Goal: Transaction & Acquisition: Purchase product/service

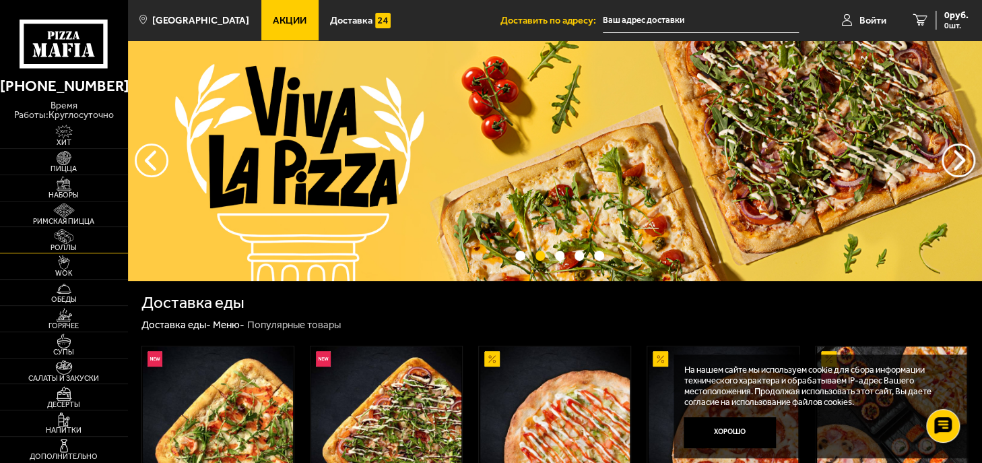
click at [59, 235] on img at bounding box center [63, 236] width 39 height 15
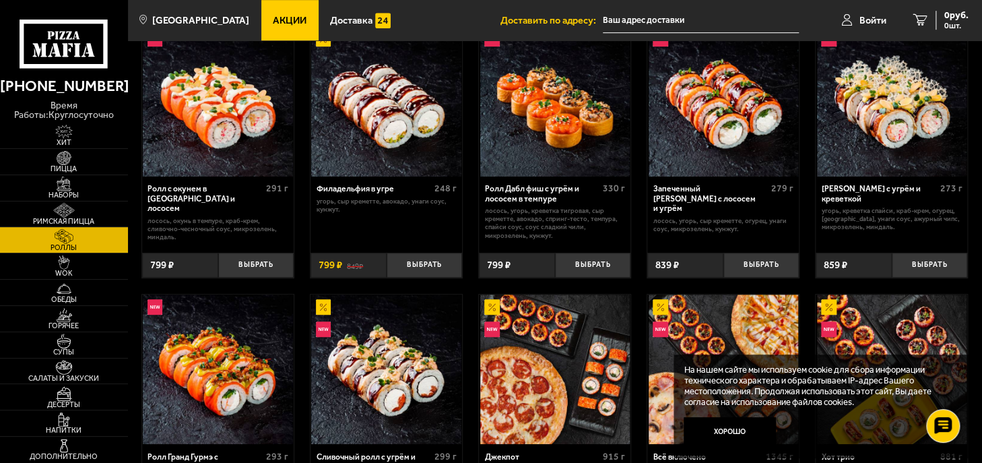
scroll to position [323, 0]
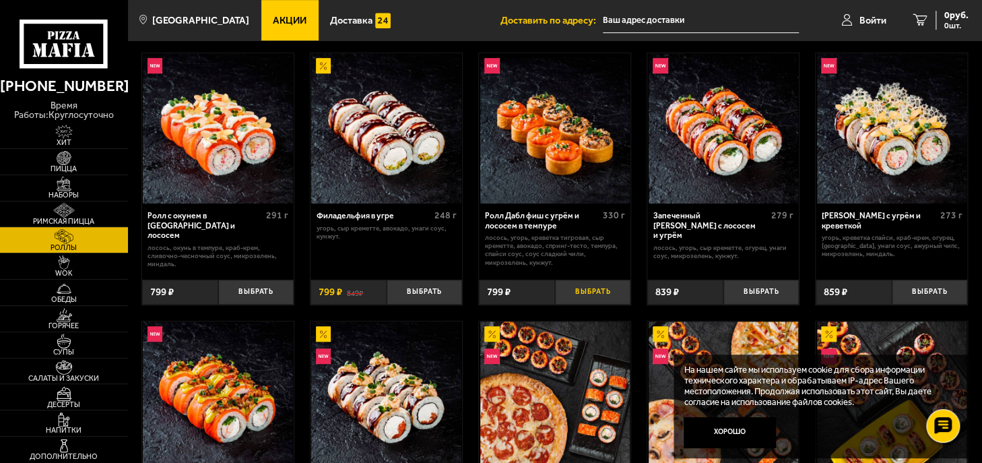
click at [592, 297] on button "Выбрать" at bounding box center [593, 291] width 76 height 25
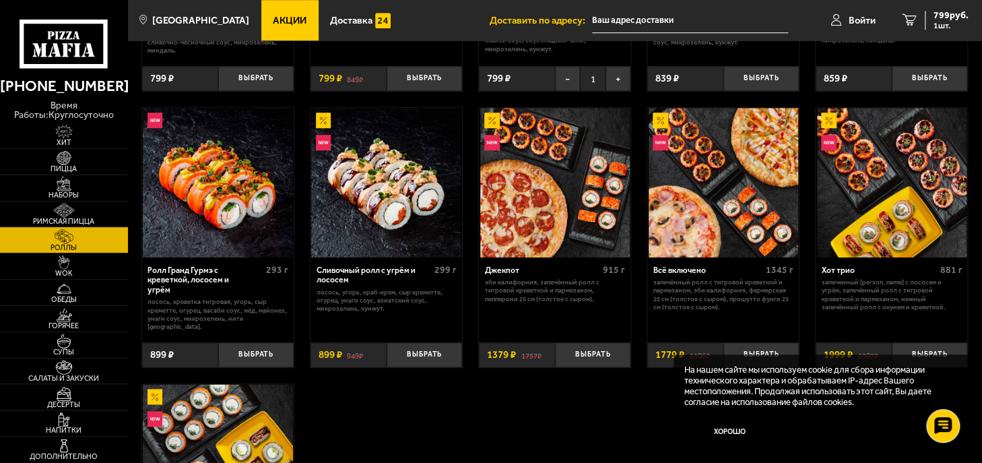
scroll to position [539, 0]
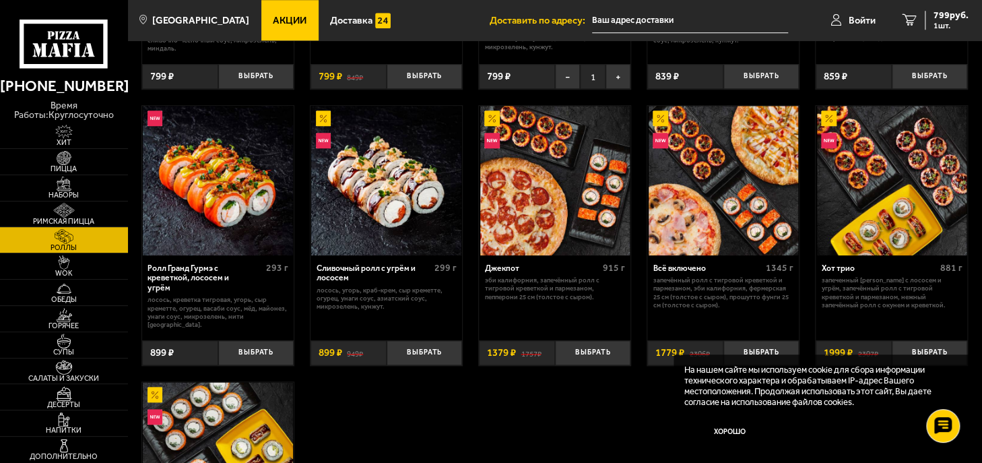
click at [899, 225] on img at bounding box center [892, 181] width 150 height 150
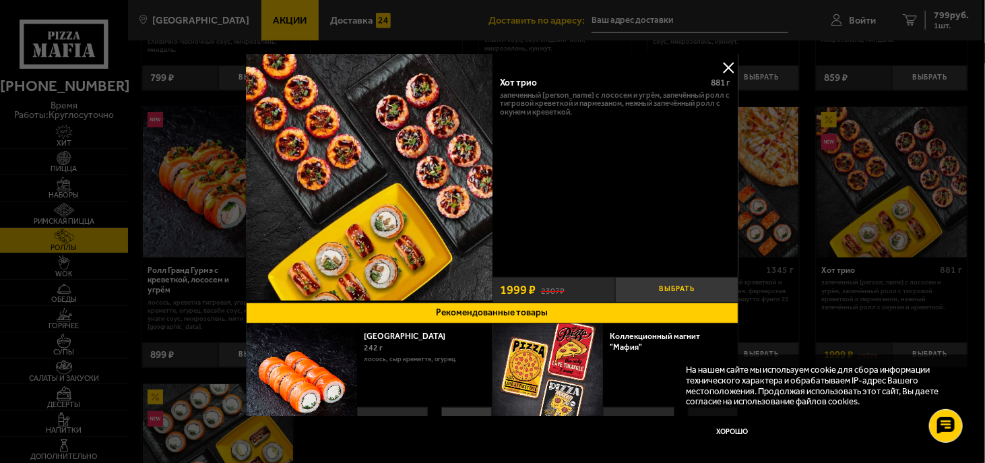
click at [679, 285] on button "Выбрать" at bounding box center [677, 289] width 123 height 25
click at [730, 63] on button at bounding box center [729, 67] width 20 height 20
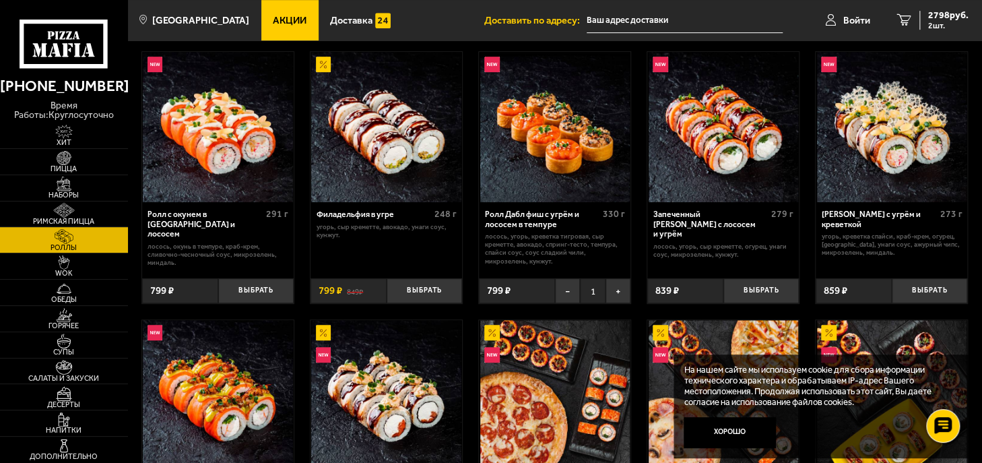
scroll to position [323, 0]
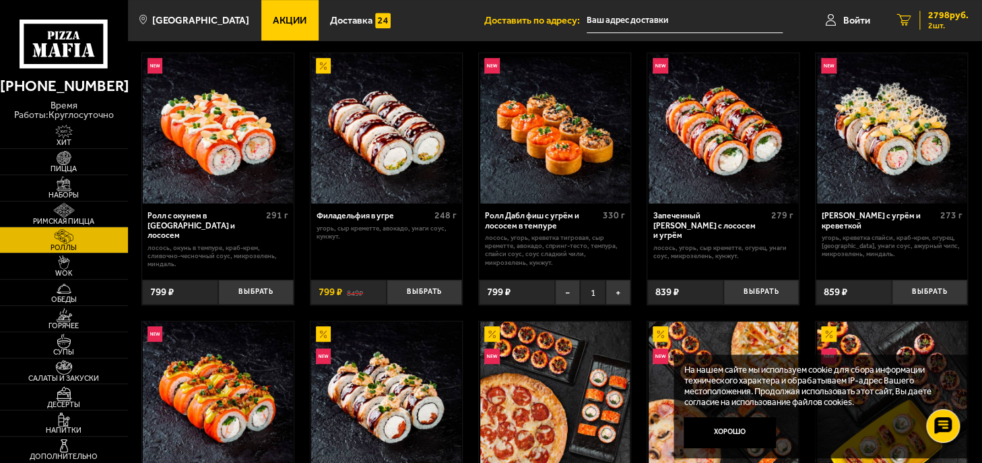
click at [950, 15] on span "2798 руб." at bounding box center [948, 15] width 40 height 9
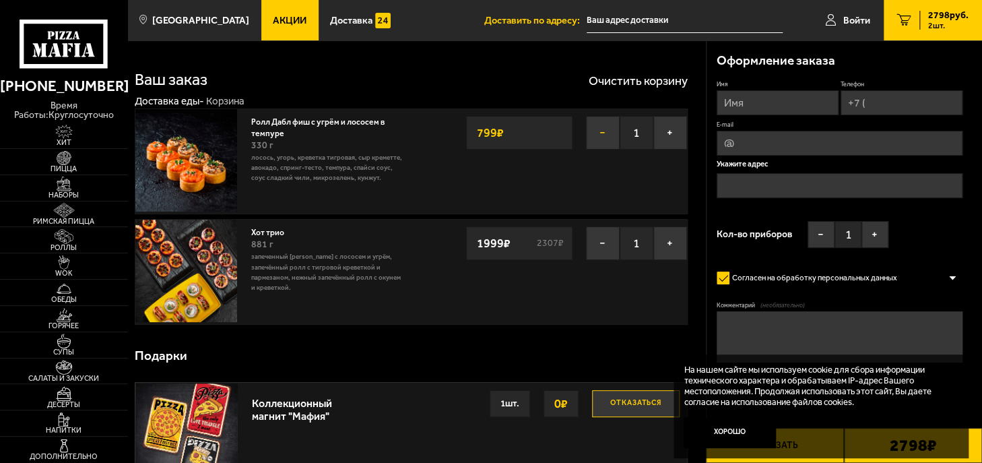
click at [607, 139] on button "−" at bounding box center [603, 133] width 34 height 34
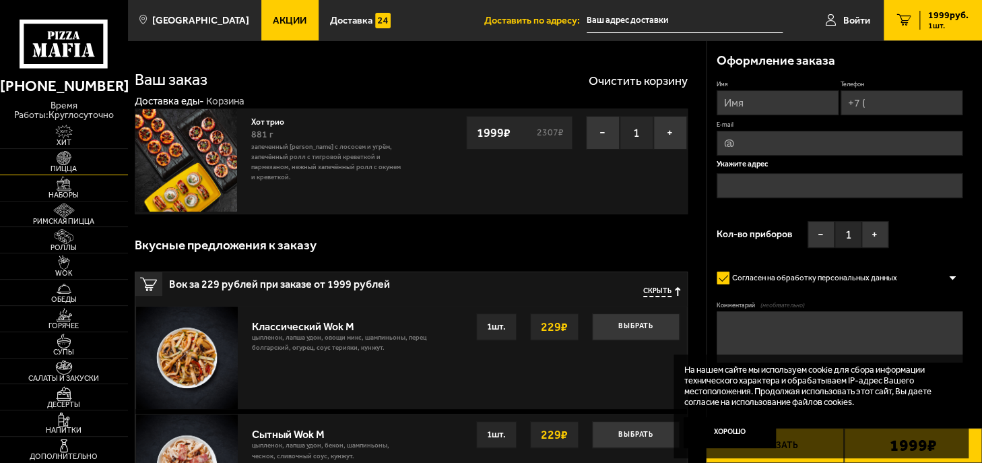
click at [67, 160] on img at bounding box center [63, 158] width 39 height 15
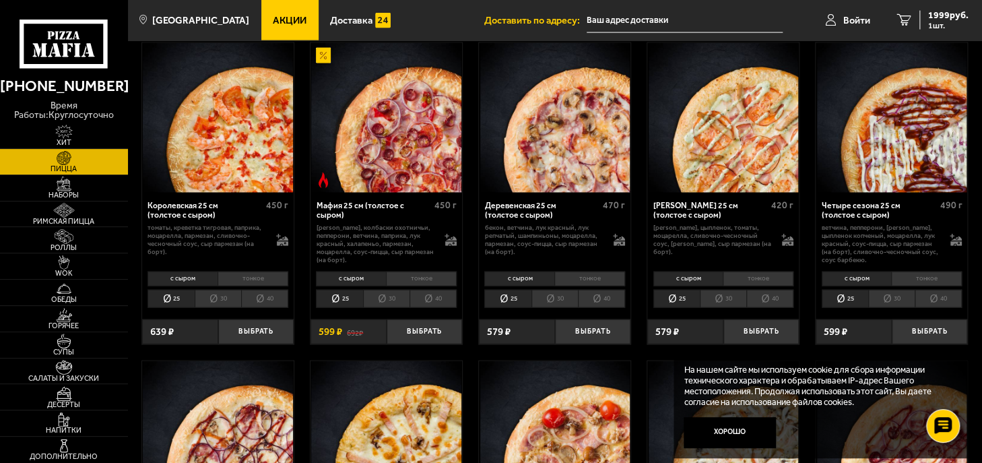
scroll to position [1374, 0]
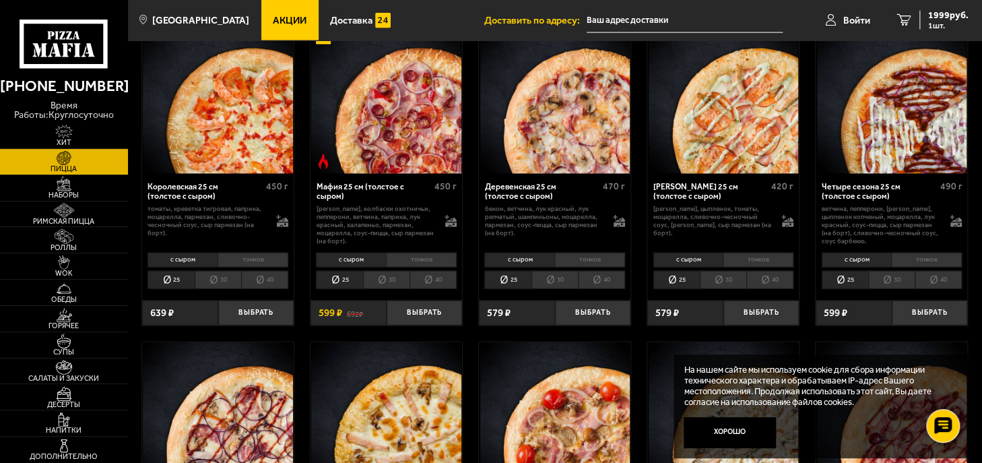
click at [943, 272] on li "40" at bounding box center [938, 280] width 47 height 18
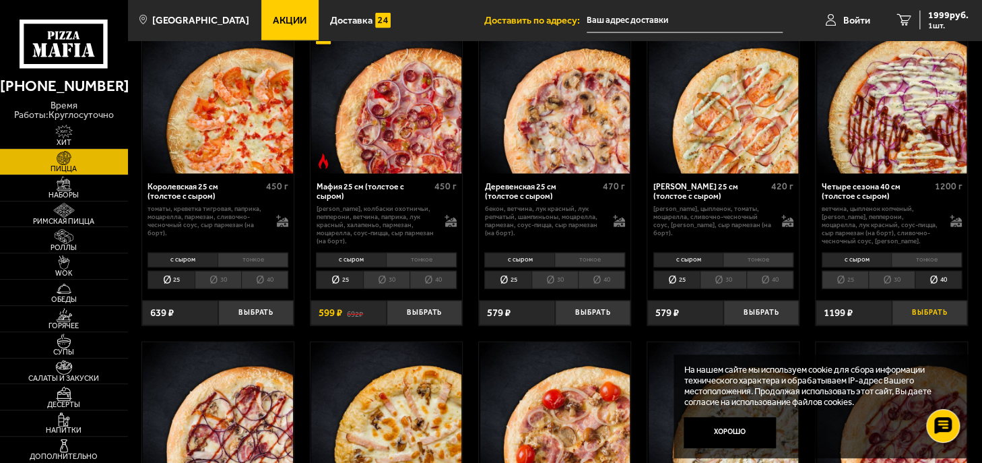
click at [933, 302] on button "Выбрать" at bounding box center [930, 312] width 76 height 25
click at [73, 370] on img at bounding box center [63, 367] width 39 height 15
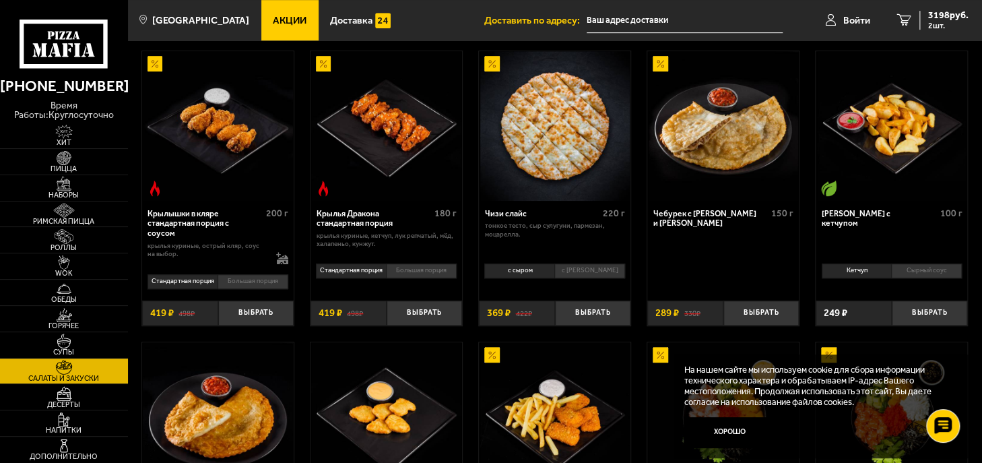
scroll to position [350, 0]
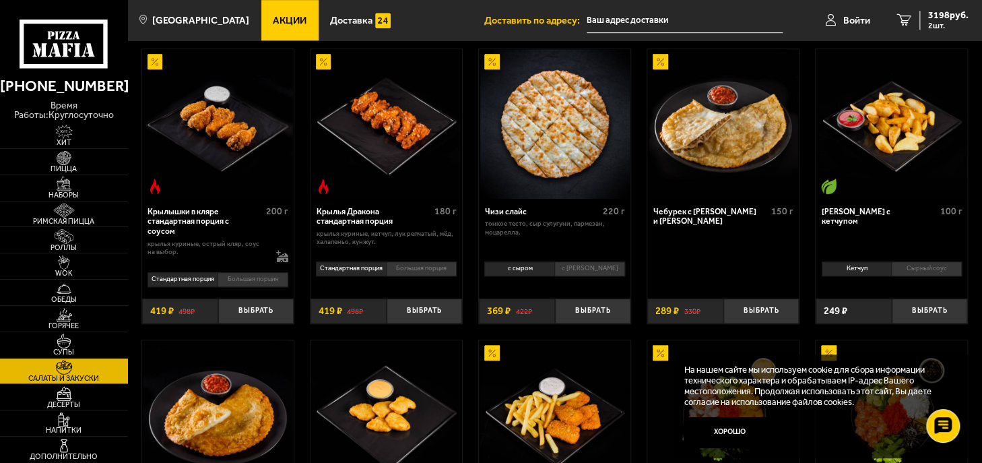
click at [709, 217] on div "Чебурек с [PERSON_NAME] и [PERSON_NAME]" at bounding box center [710, 217] width 115 height 20
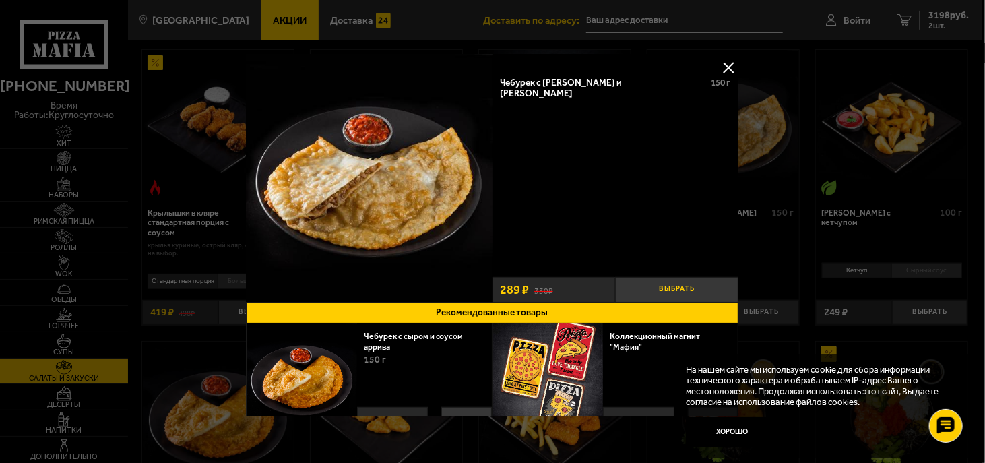
click at [634, 293] on button "Выбрать" at bounding box center [677, 289] width 123 height 25
click at [721, 279] on button "+" at bounding box center [717, 289] width 41 height 25
click at [496, 312] on button "Рекомендованные товары" at bounding box center [492, 312] width 492 height 21
click at [723, 66] on button at bounding box center [729, 67] width 20 height 20
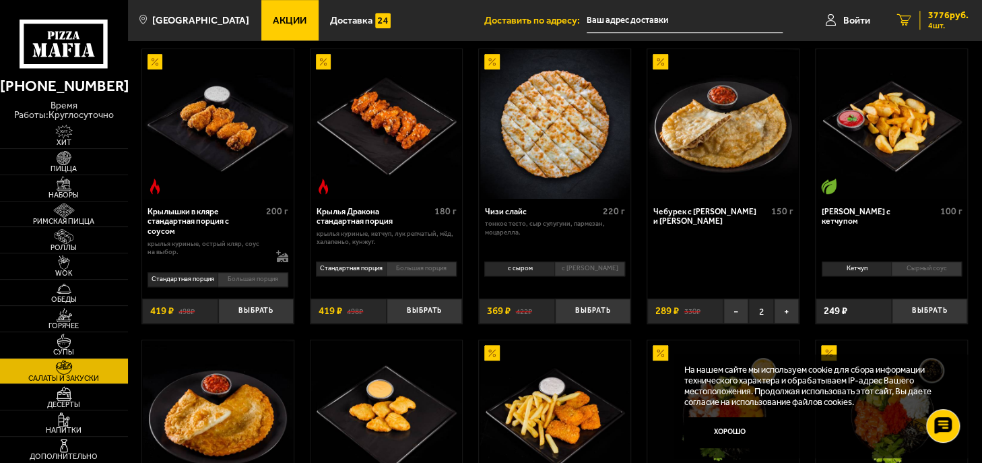
click at [931, 11] on span "3776 руб." at bounding box center [948, 15] width 40 height 9
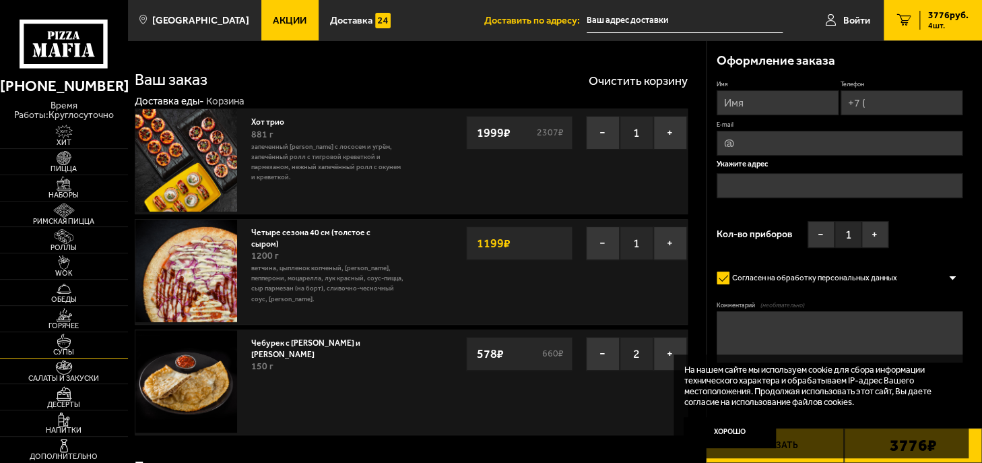
click at [71, 344] on img at bounding box center [63, 340] width 39 height 15
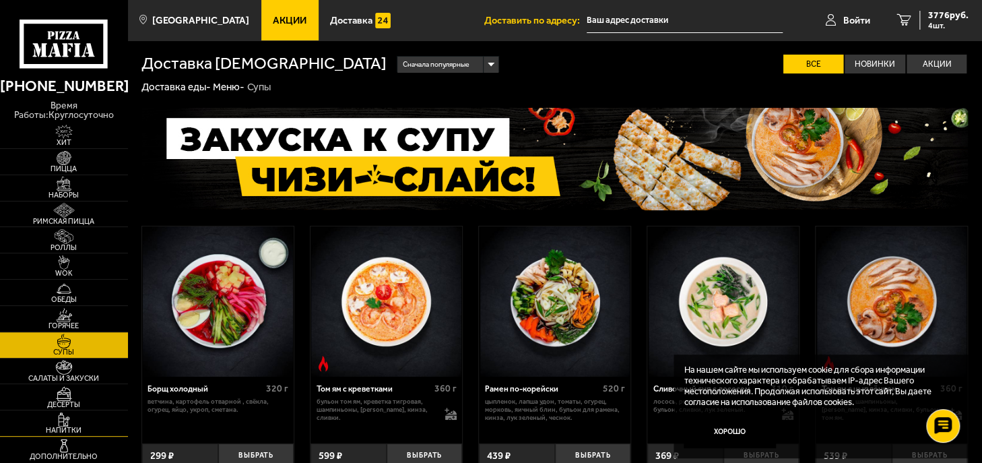
click at [59, 427] on span "Напитки" at bounding box center [64, 429] width 128 height 7
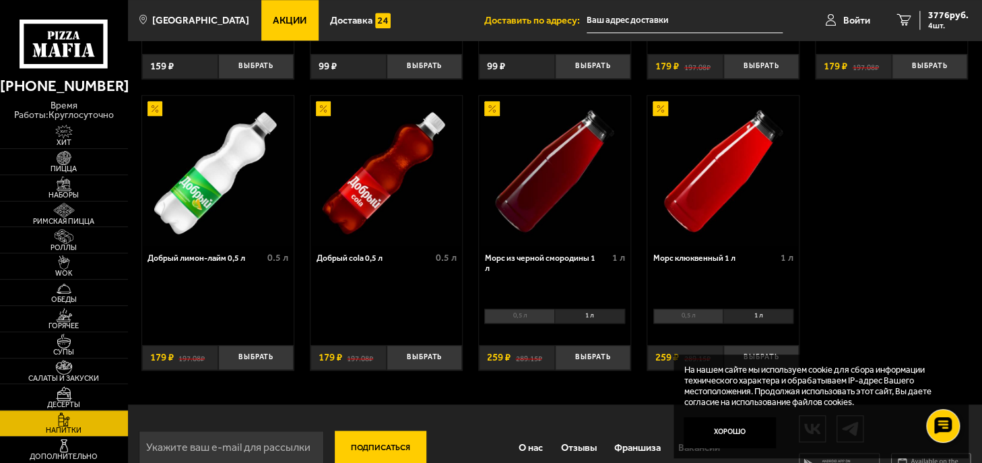
scroll to position [566, 0]
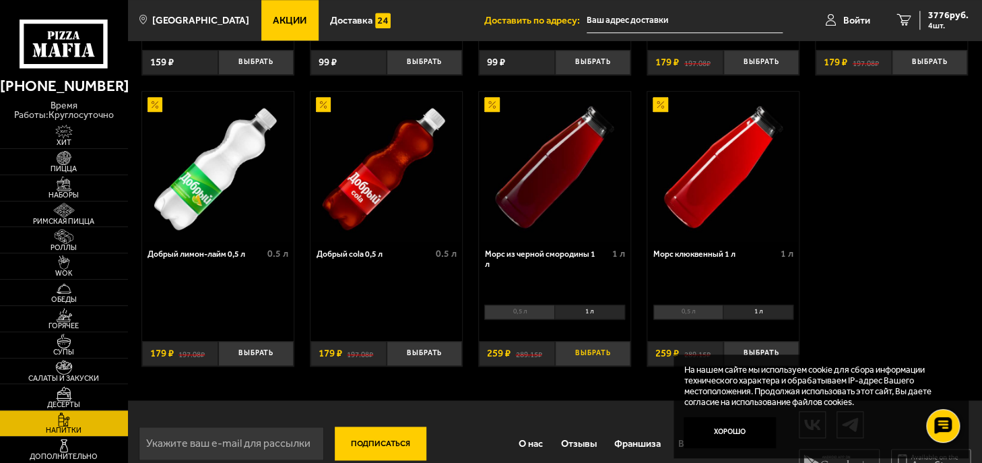
click at [597, 354] on button "Выбрать" at bounding box center [593, 353] width 76 height 25
click at [620, 358] on button "+" at bounding box center [618, 353] width 26 height 25
click at [769, 347] on button "Выбрать" at bounding box center [761, 353] width 76 height 25
click at [957, 15] on span "4553 руб." at bounding box center [948, 15] width 40 height 9
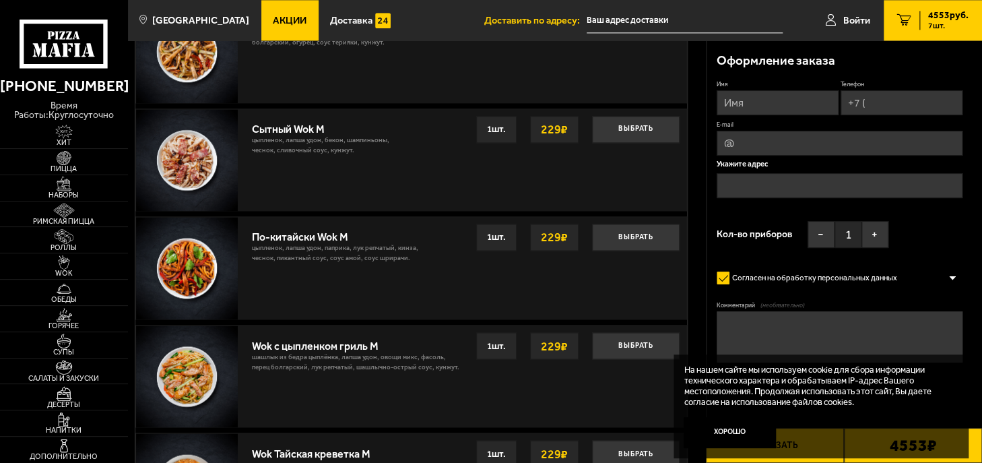
scroll to position [897, 0]
click at [765, 104] on input "Имя" at bounding box center [778, 102] width 122 height 25
type input "П"
type input "[PERSON_NAME]"
click at [925, 22] on div "4553 руб. 7 шт." at bounding box center [943, 20] width 49 height 19
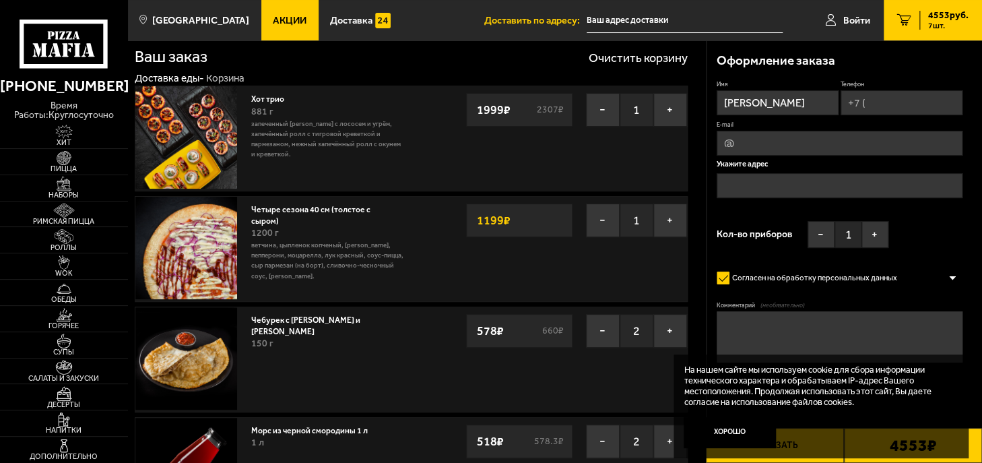
scroll to position [0, 0]
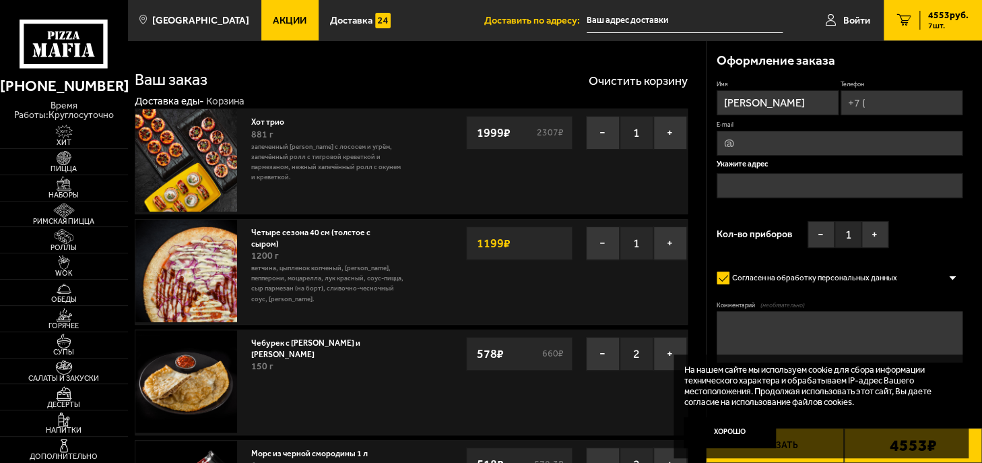
click at [908, 115] on div "Имя [PERSON_NAME] Телефон E-mail Укажите адрес Кол-во приборов − 1 +" at bounding box center [840, 167] width 246 height 174
click at [720, 436] on button "Хорошо" at bounding box center [730, 432] width 92 height 31
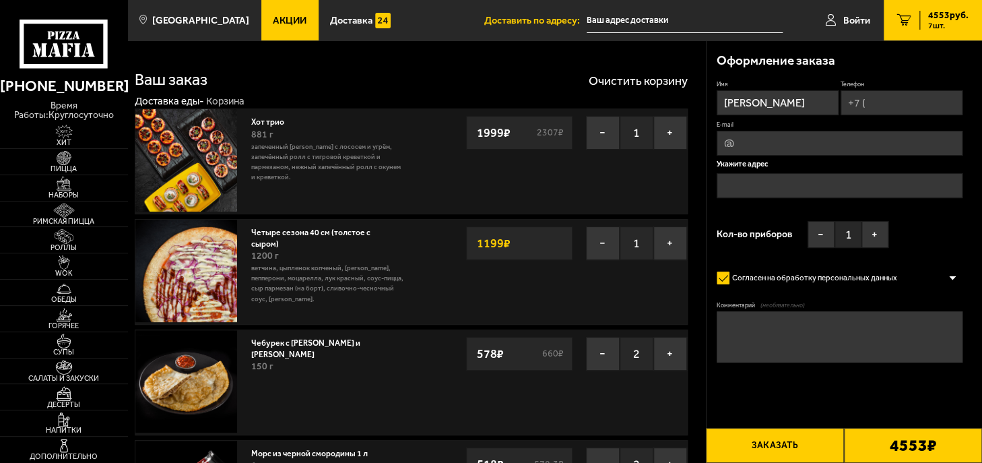
click at [884, 98] on input "Телефон" at bounding box center [901, 102] width 122 height 25
type input "[PHONE_NUMBER]"
click at [735, 99] on input "[PERSON_NAME]" at bounding box center [778, 102] width 122 height 25
type input "[PERSON_NAME]"
click at [758, 184] on input "text" at bounding box center [840, 186] width 246 height 25
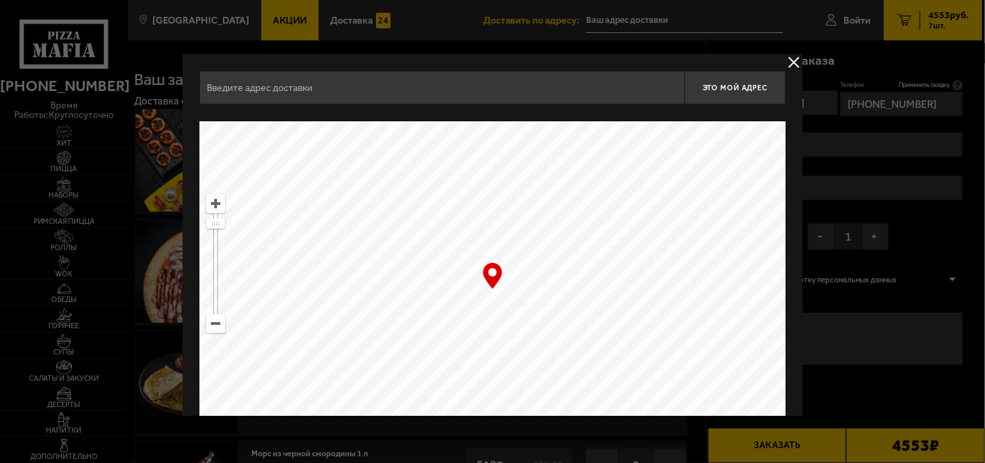
click at [617, 92] on input "text" at bounding box center [441, 88] width 485 height 34
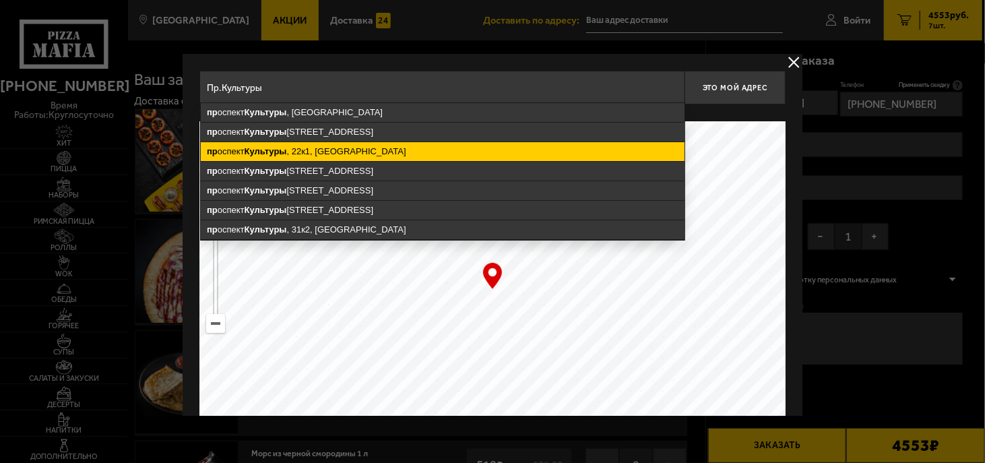
click at [371, 158] on ymaps "[STREET_ADDRESS]" at bounding box center [443, 151] width 484 height 19
type input "[STREET_ADDRESS]"
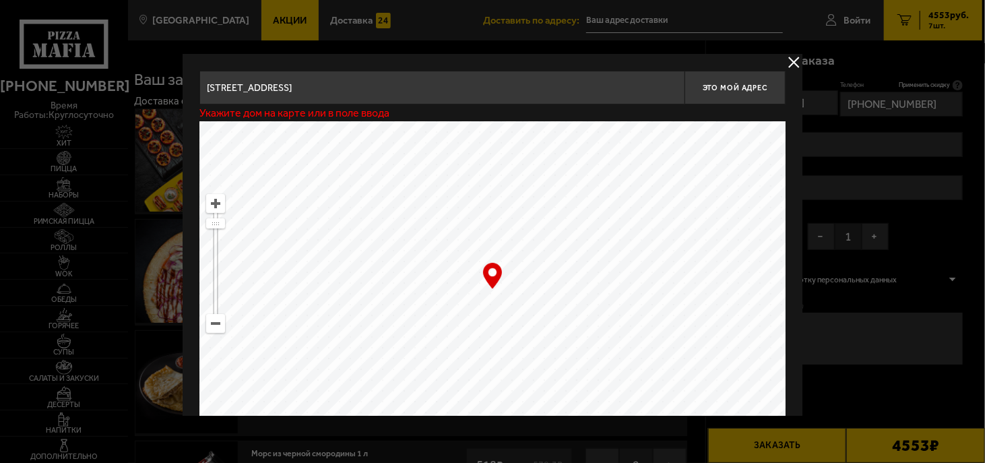
type input "[STREET_ADDRESS]"
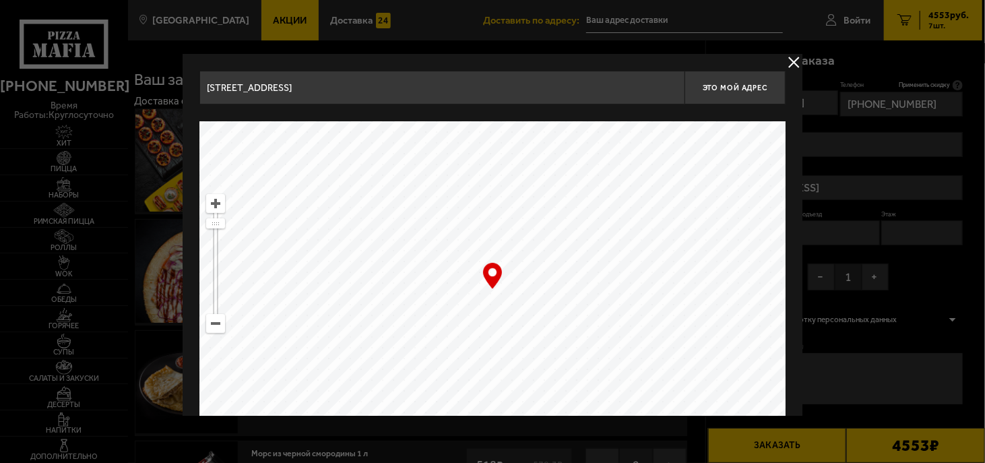
click at [380, 90] on input "[STREET_ADDRESS]" at bounding box center [441, 88] width 485 height 34
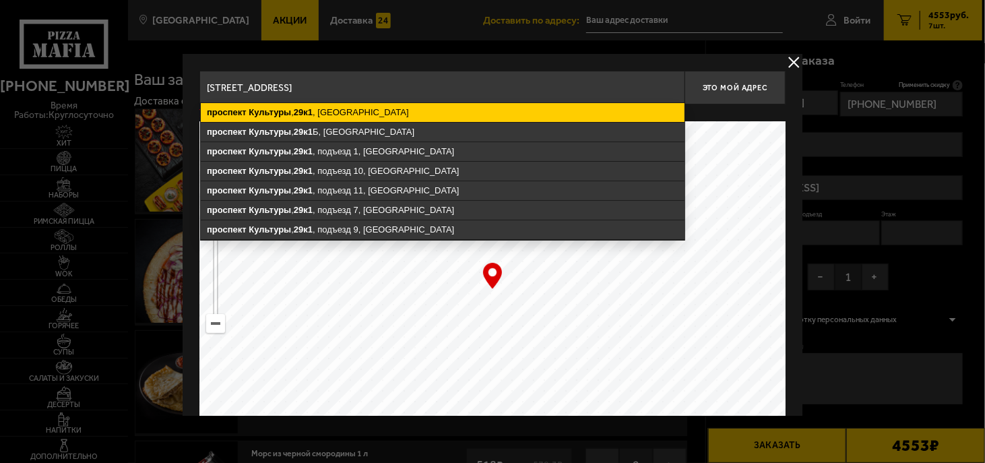
type input "[STREET_ADDRESS]"
click at [339, 114] on ymaps "[STREET_ADDRESS]" at bounding box center [443, 112] width 484 height 19
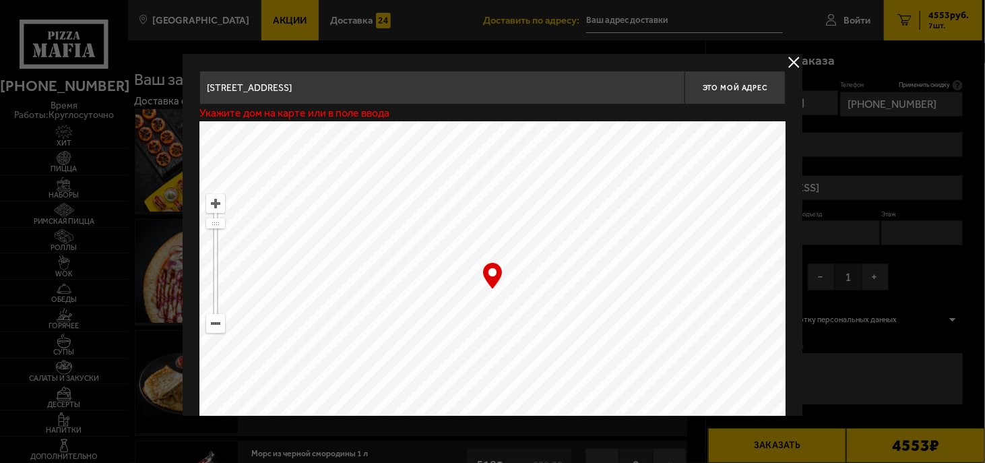
type input "[STREET_ADDRESS]"
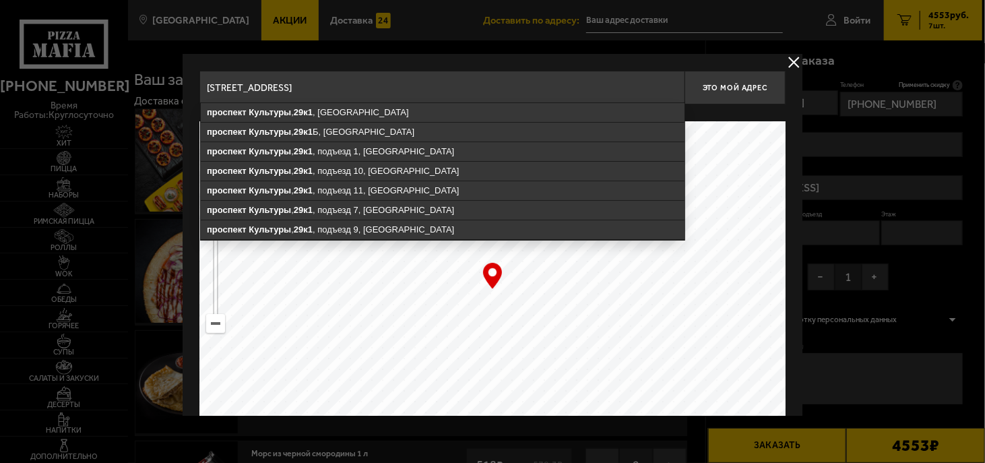
click at [525, 82] on input "[STREET_ADDRESS]" at bounding box center [441, 88] width 485 height 34
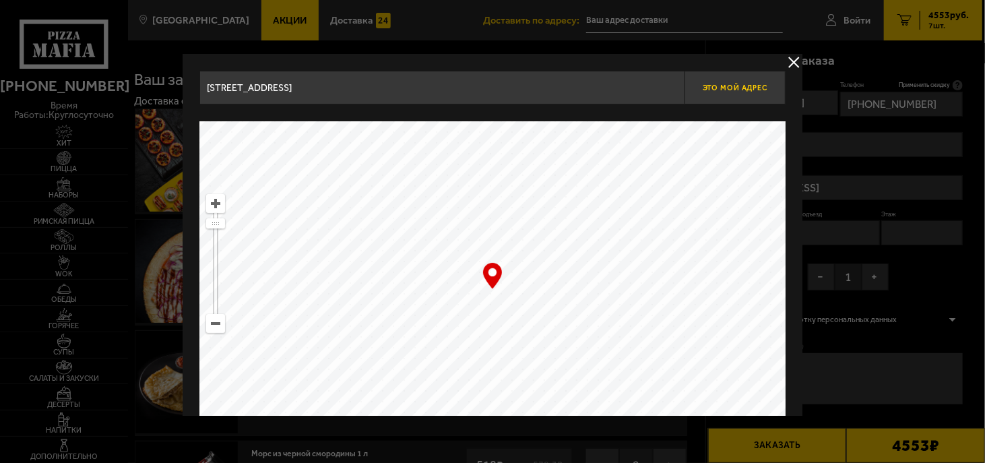
click at [751, 92] on button "Это мой адрес" at bounding box center [734, 88] width 101 height 34
type input "[STREET_ADDRESS]"
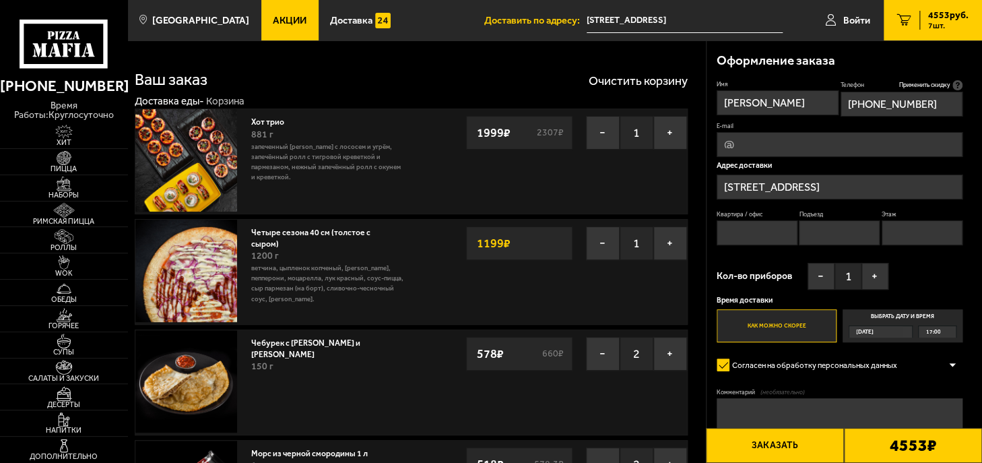
click at [752, 236] on input "Квартира / офис" at bounding box center [757, 232] width 81 height 25
type input "198"
click at [830, 230] on input "Подъезд" at bounding box center [839, 232] width 81 height 25
type input "5"
click at [908, 236] on input "Этаж" at bounding box center [922, 232] width 81 height 25
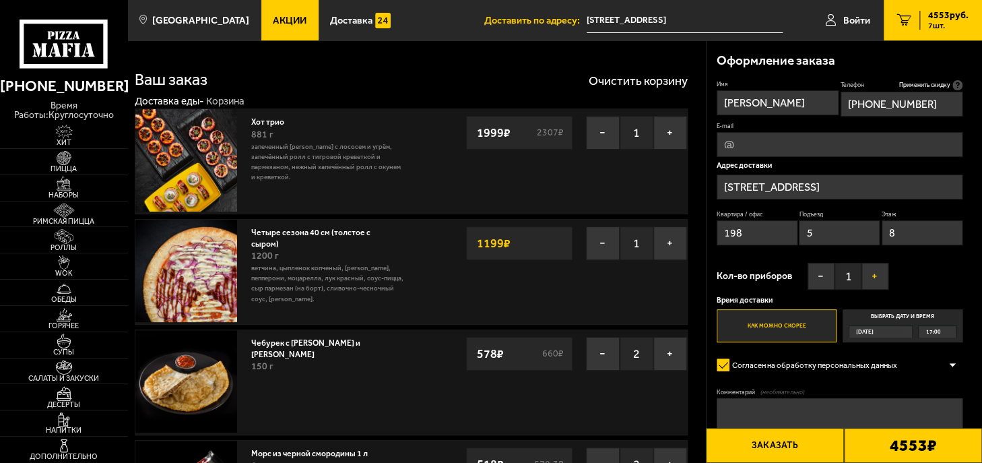
type input "8"
click at [874, 275] on button "+" at bounding box center [874, 276] width 27 height 27
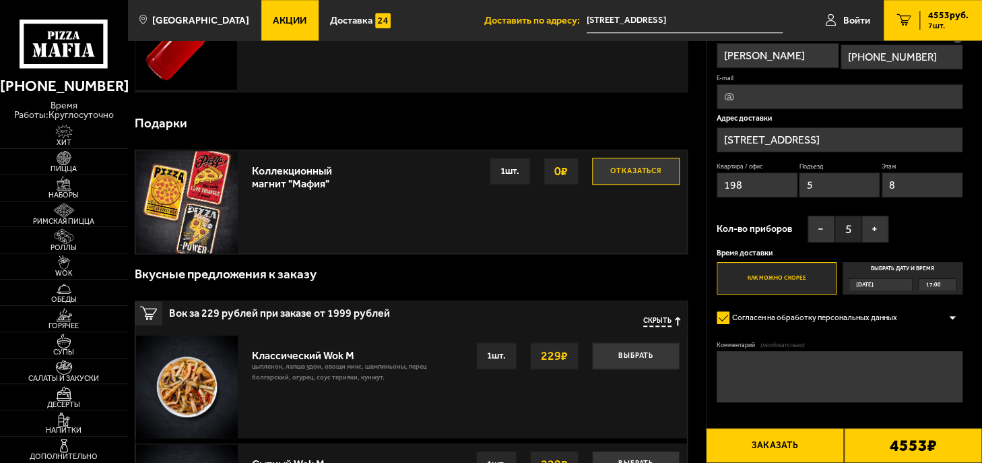
scroll to position [904, 0]
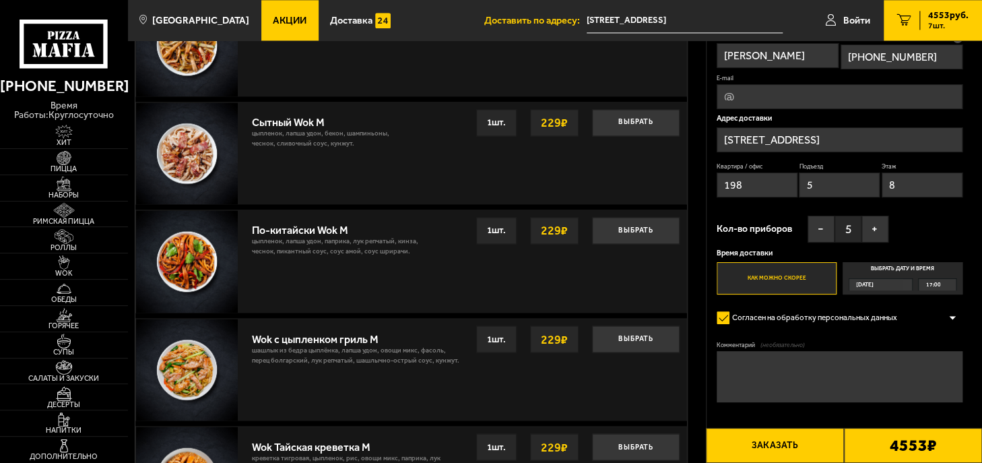
click at [805, 456] on button "Заказать" at bounding box center [775, 445] width 138 height 35
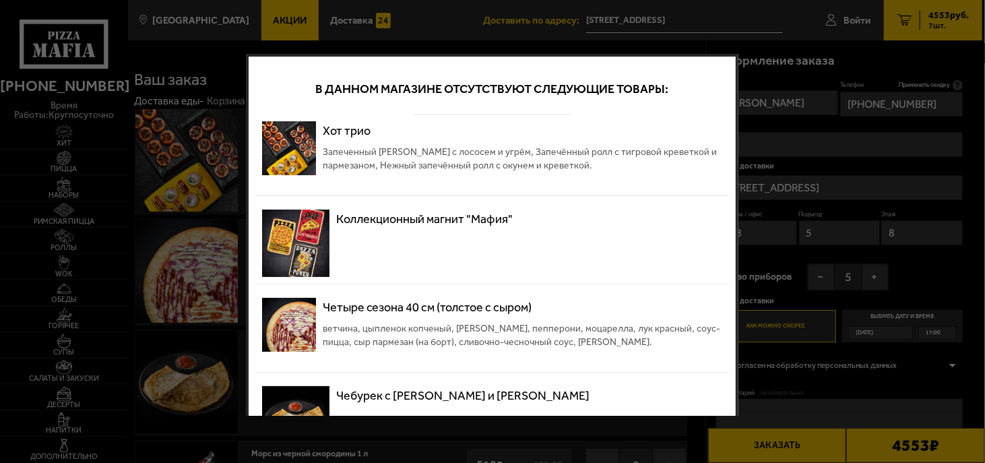
scroll to position [87, 0]
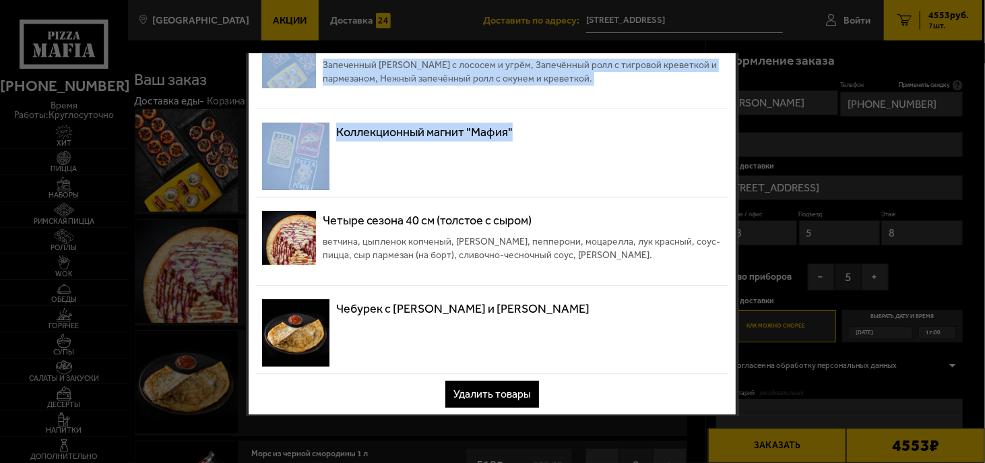
drag, startPoint x: 734, startPoint y: 199, endPoint x: 742, endPoint y: 71, distance: 127.5
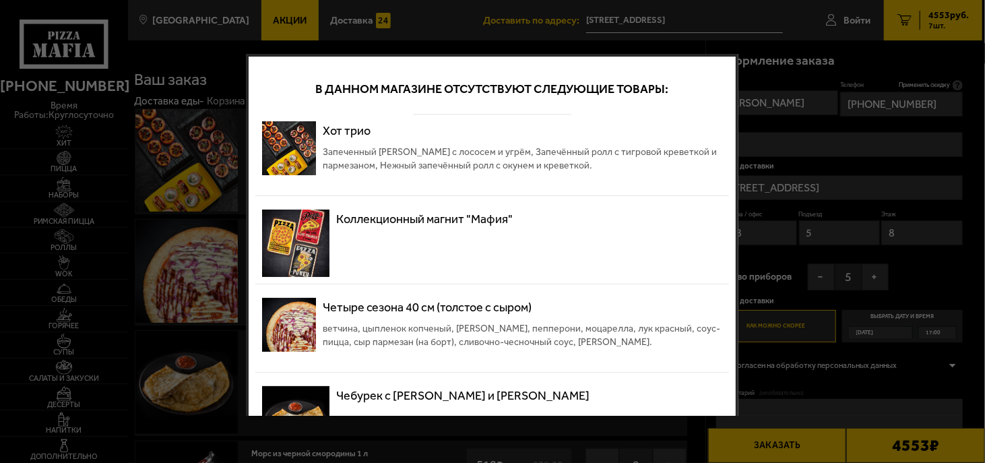
click at [393, 338] on span "ветчина, цыпленок копченый, [PERSON_NAME], пепперони, моцарелла, лук красный, с…" at bounding box center [522, 335] width 399 height 27
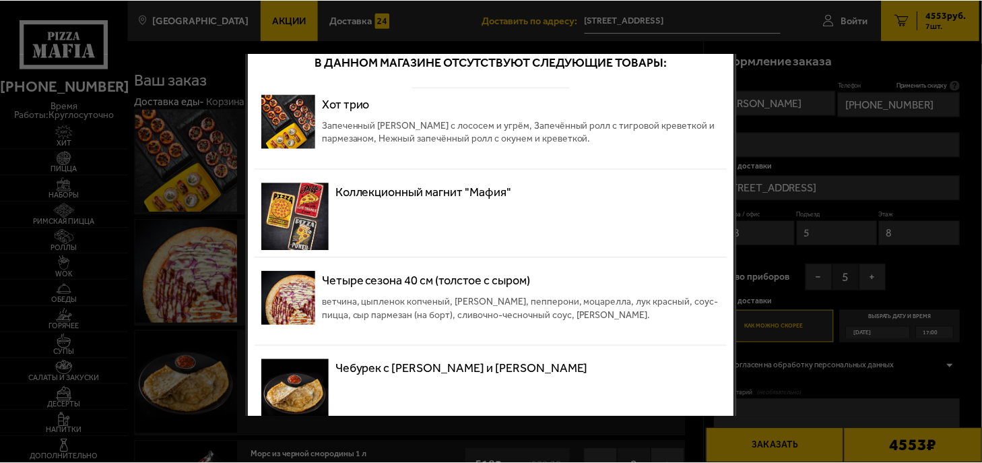
scroll to position [87, 0]
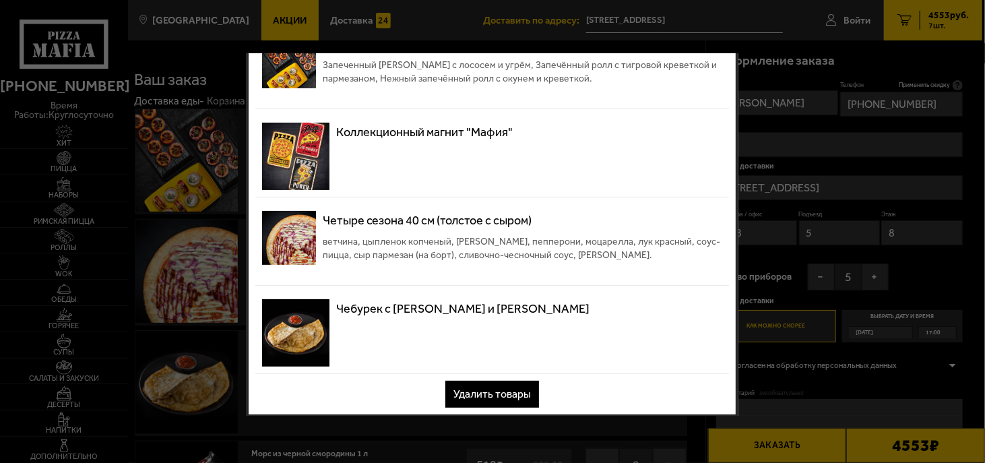
click at [500, 387] on button "Удалить товары" at bounding box center [493, 393] width 94 height 27
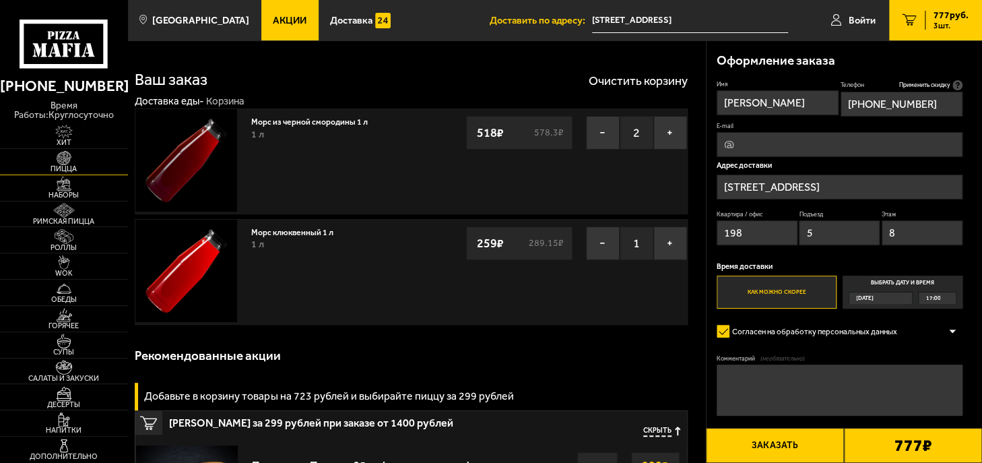
click at [78, 168] on span "Пицца" at bounding box center [64, 168] width 128 height 7
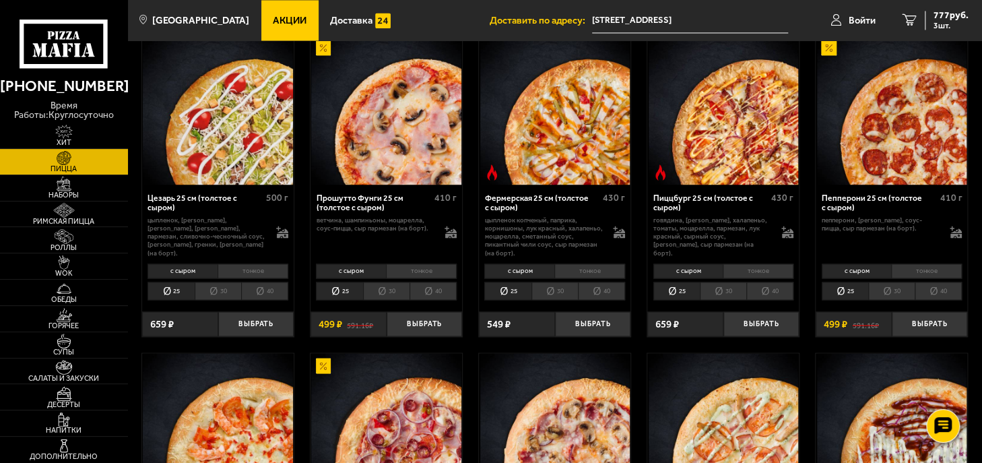
scroll to position [1074, 0]
